Goal: Transaction & Acquisition: Purchase product/service

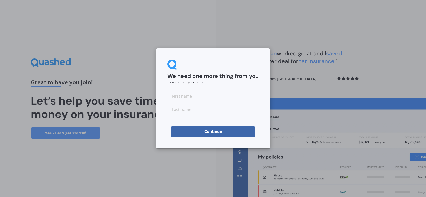
click at [206, 100] on input at bounding box center [212, 96] width 91 height 11
type input "[PERSON_NAME]"
click at [196, 130] on button "Continue" at bounding box center [213, 131] width 84 height 11
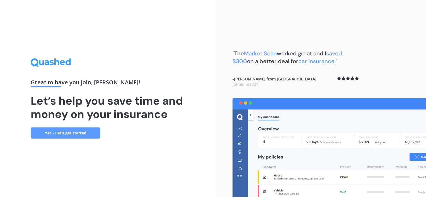
click at [78, 130] on link "Yes - Let’s get started" at bounding box center [66, 133] width 70 height 11
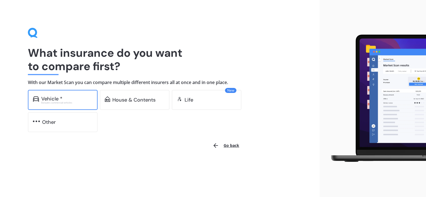
click at [76, 103] on div "Excludes commercial vehicles" at bounding box center [66, 103] width 51 height 2
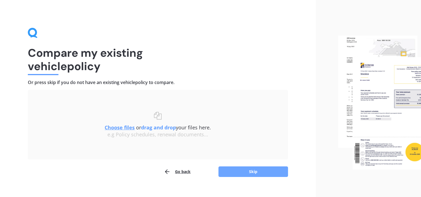
click at [223, 169] on button "Skip" at bounding box center [254, 172] width 70 height 11
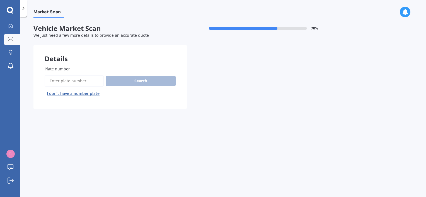
click at [62, 79] on input "Plate number" at bounding box center [74, 81] width 59 height 12
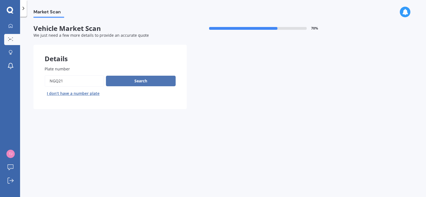
type input "NGQ21"
click at [148, 77] on button "Search" at bounding box center [141, 81] width 70 height 11
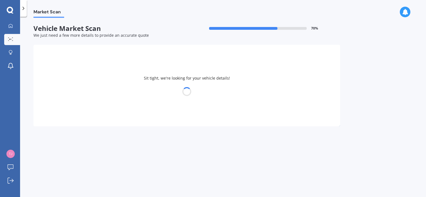
select select "FORD"
select select "RANGER"
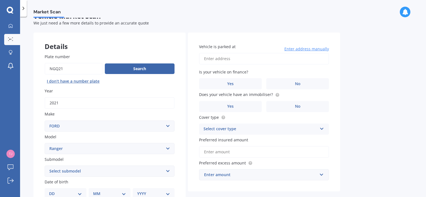
scroll to position [18, 0]
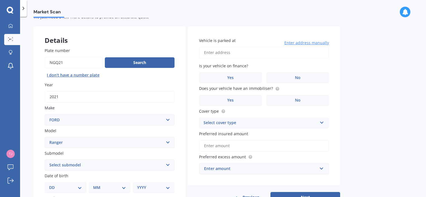
click at [252, 56] on input "Vehicle is parked at" at bounding box center [264, 53] width 130 height 12
type input "44 Southey Road, Ōpaki, Masterton 5871"
click at [234, 76] on label "Yes" at bounding box center [230, 77] width 63 height 11
click at [0, 0] on input "Yes" at bounding box center [0, 0] width 0 height 0
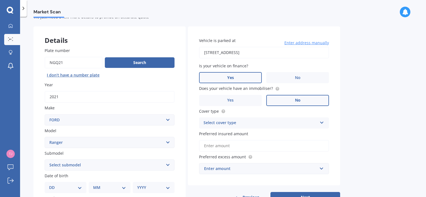
click at [293, 105] on label "No" at bounding box center [297, 100] width 63 height 11
click at [0, 0] on input "No" at bounding box center [0, 0] width 0 height 0
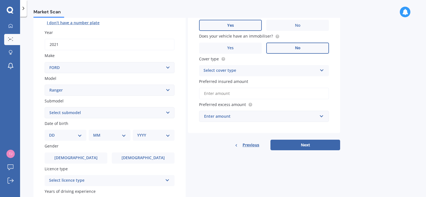
scroll to position [74, 0]
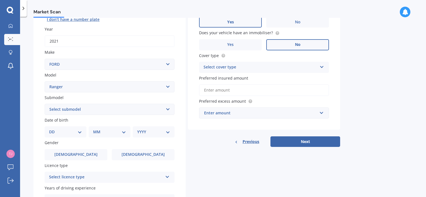
click at [76, 110] on select "Select submodel 4X2 3.2 Litre Turbo Diesel 4X2 XL 2.2 Litre Turbo Diesel 4X2 XL…" at bounding box center [110, 109] width 130 height 11
select select "XLT2.0 L BI-TURBO"
click at [45, 104] on select "Select submodel 4X2 3.2 Litre Turbo Diesel 4X2 XL 2.2 Litre Turbo Diesel 4X2 XL…" at bounding box center [110, 109] width 130 height 11
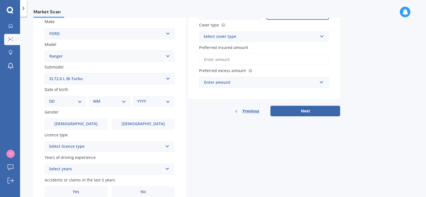
scroll to position [111, 0]
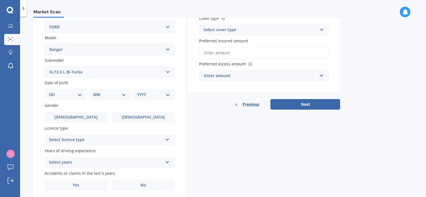
click at [64, 95] on select "DD 01 02 03 04 05 06 07 08 09 10 11 12 13 14 15 16 17 18 19 20 21 22 23 24 25 2…" at bounding box center [65, 95] width 33 height 6
select select "22"
click at [53, 92] on select "DD 01 02 03 04 05 06 07 08 09 10 11 12 13 14 15 16 17 18 19 20 21 22 23 24 25 2…" at bounding box center [65, 95] width 33 height 6
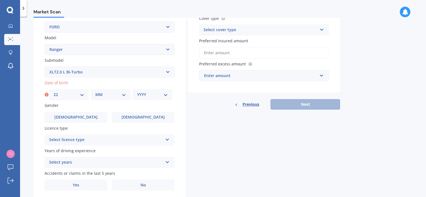
click at [98, 95] on select "MM 01 02 03 04 05 06 07 08 09 10 11 12" at bounding box center [110, 95] width 31 height 6
select select "06"
click at [95, 92] on select "MM 01 02 03 04 05 06 07 08 09 10 11 12" at bounding box center [110, 95] width 31 height 6
click at [138, 96] on select "YYYY 2025 2024 2023 2022 2021 2020 2019 2018 2017 2016 2015 2014 2013 2012 2011…" at bounding box center [152, 95] width 31 height 6
select select "2005"
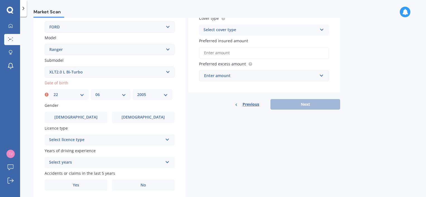
click at [137, 92] on select "YYYY 2025 2024 2023 2022 2021 2020 2019 2018 2017 2016 2015 2014 2013 2012 2011…" at bounding box center [152, 95] width 31 height 6
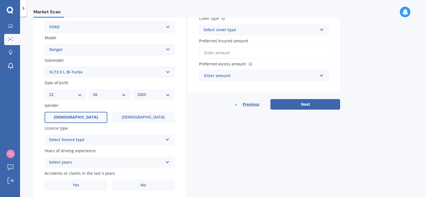
click at [97, 117] on label "Male" at bounding box center [76, 117] width 63 height 11
click at [0, 0] on input "Male" at bounding box center [0, 0] width 0 height 0
click at [92, 136] on div "Select licence type NZ Full NZ Restricted NZ Learners Australia United Kingdom …" at bounding box center [110, 140] width 130 height 11
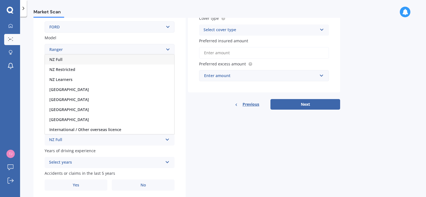
click at [65, 62] on div "NZ Full" at bounding box center [109, 60] width 129 height 10
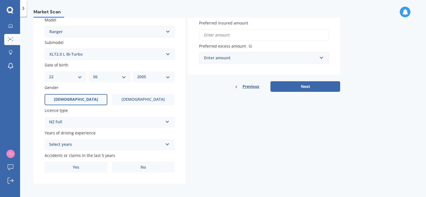
scroll to position [131, 0]
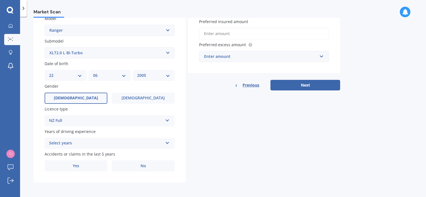
click at [80, 142] on div "Select years" at bounding box center [106, 143] width 114 height 7
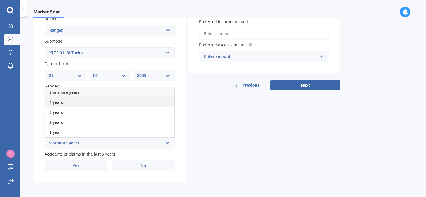
click at [63, 99] on div "4 years" at bounding box center [109, 102] width 129 height 10
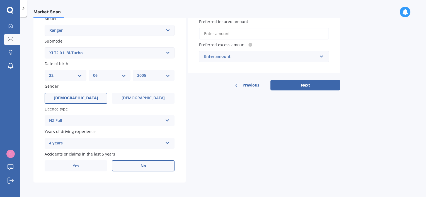
click at [125, 166] on label "No" at bounding box center [143, 165] width 63 height 11
click at [0, 0] on input "No" at bounding box center [0, 0] width 0 height 0
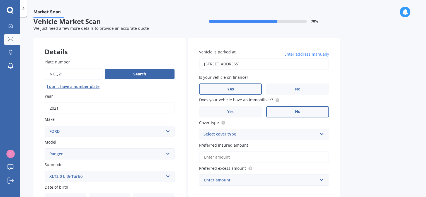
scroll to position [1, 0]
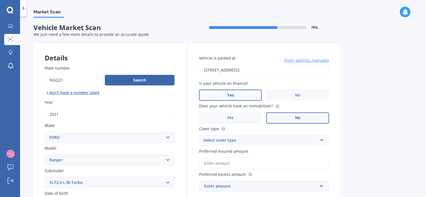
click at [230, 142] on div "Select cover type" at bounding box center [260, 140] width 114 height 7
click at [226, 151] on span "Comprehensive" at bounding box center [219, 151] width 30 height 5
click at [226, 151] on span "Preferred insured amount" at bounding box center [223, 151] width 49 height 5
click at [226, 158] on input "Preferred insured amount" at bounding box center [264, 164] width 130 height 12
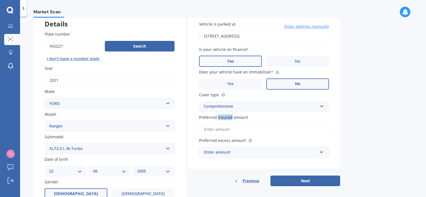
scroll to position [38, 0]
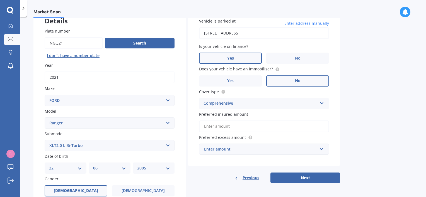
click at [222, 129] on input "Preferred insured amount" at bounding box center [264, 127] width 130 height 12
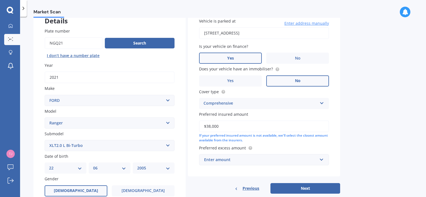
type input "$38,000"
click at [236, 161] on div "Enter amount" at bounding box center [260, 160] width 113 height 6
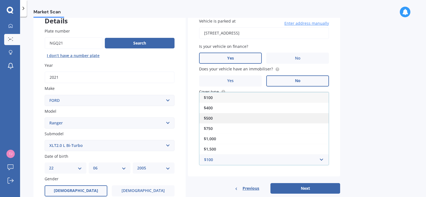
click at [215, 119] on div "$500" at bounding box center [263, 118] width 129 height 10
click at [215, 119] on div "Preferred insured amount $38,000 If your preferred insured amount is not availa…" at bounding box center [264, 126] width 130 height 31
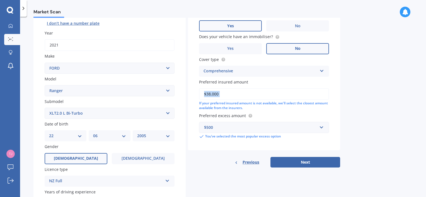
scroll to position [75, 0]
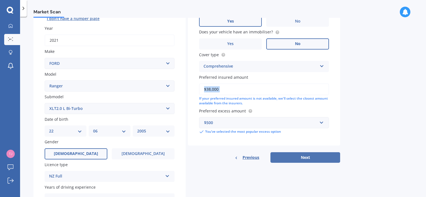
click at [308, 156] on button "Next" at bounding box center [305, 157] width 70 height 11
select select "22"
select select "06"
select select "2005"
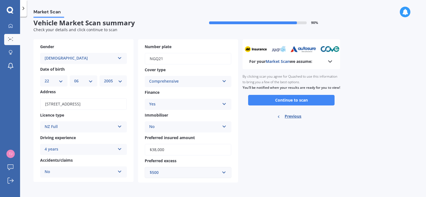
scroll to position [0, 0]
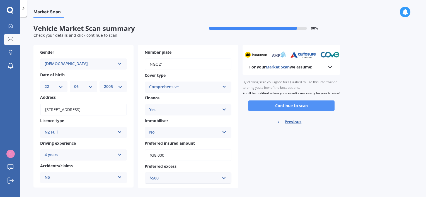
click at [279, 110] on button "Continue to scan" at bounding box center [291, 106] width 86 height 11
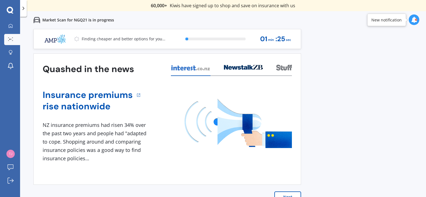
click at [282, 196] on button "Next" at bounding box center [287, 197] width 27 height 11
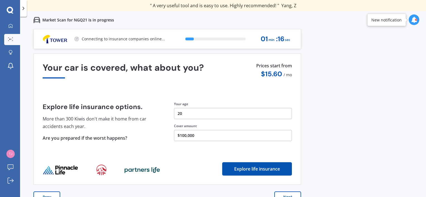
click at [283, 196] on button "Next" at bounding box center [287, 197] width 27 height 11
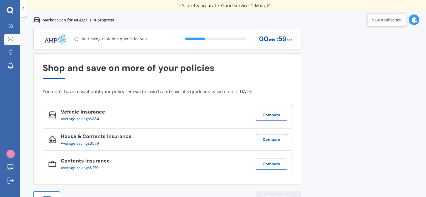
click at [284, 194] on button "View my quotes" at bounding box center [277, 197] width 45 height 11
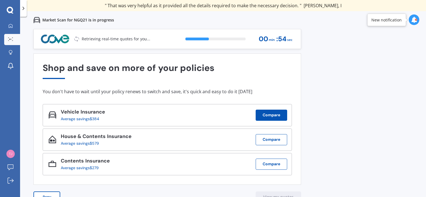
click at [277, 117] on button "Compare" at bounding box center [270, 115] width 31 height 11
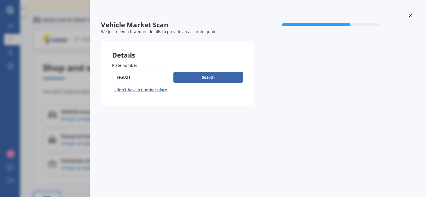
click at [413, 19] on div at bounding box center [410, 16] width 8 height 10
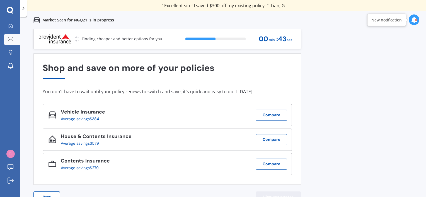
click at [280, 194] on button "View my quotes" at bounding box center [277, 197] width 45 height 11
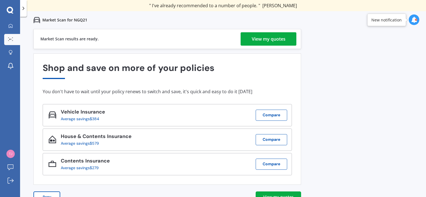
click at [263, 35] on div "View my quotes" at bounding box center [269, 38] width 34 height 13
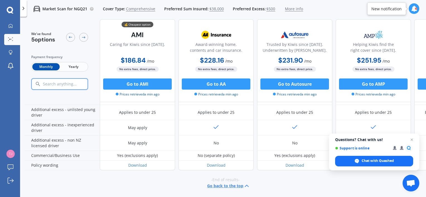
scroll to position [300, 0]
click at [84, 64] on span "Yearly" at bounding box center [73, 66] width 27 height 7
